Goal: Obtain resource: Obtain resource

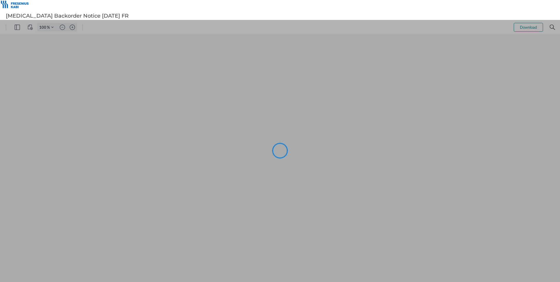
type input "106"
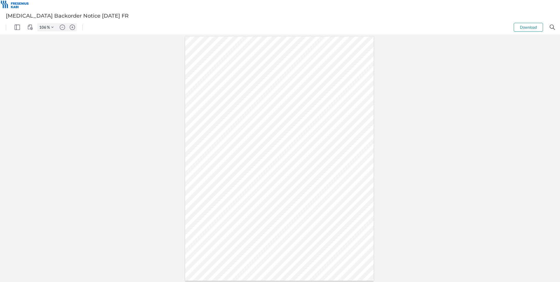
click at [318, 216] on div at bounding box center [279, 158] width 189 height 244
click at [333, 197] on div at bounding box center [279, 158] width 189 height 244
click at [399, 26] on div at bounding box center [300, 27] width 426 height 15
drag, startPoint x: 253, startPoint y: 162, endPoint x: 269, endPoint y: 164, distance: 16.2
click at [269, 164] on div at bounding box center [279, 158] width 189 height 244
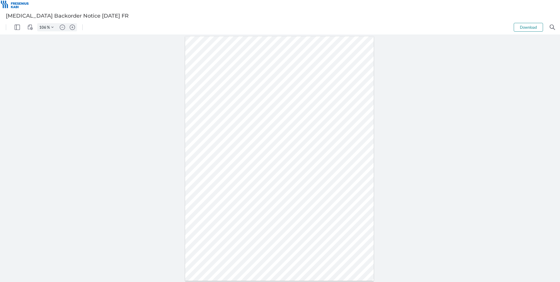
click at [111, 97] on div at bounding box center [280, 158] width 560 height 247
